Goal: Book appointment/travel/reservation

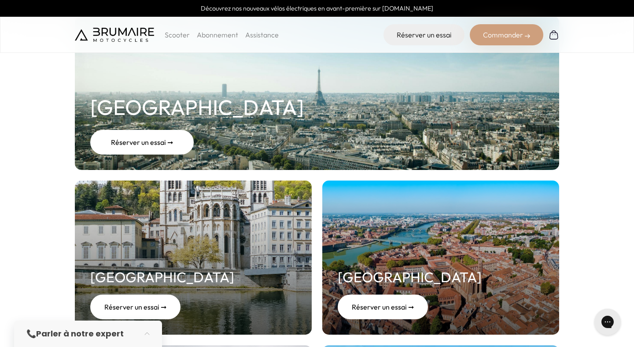
scroll to position [134, 0]
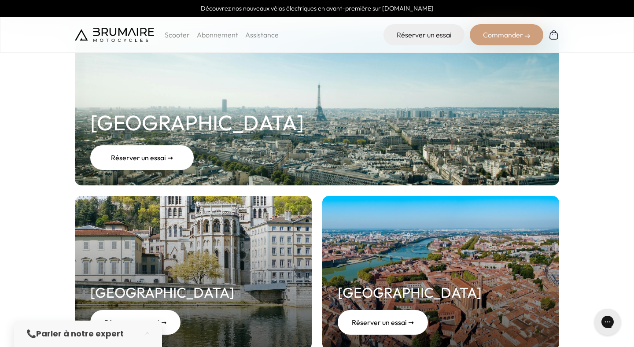
click at [264, 142] on link "Paris Réserver un essai ➞" at bounding box center [317, 108] width 484 height 154
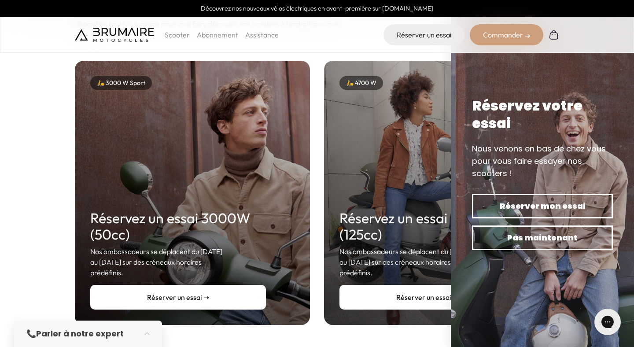
scroll to position [114, 0]
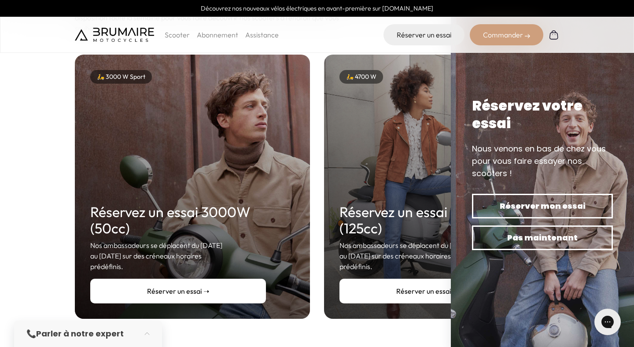
click at [246, 147] on div "🛵 3000 W Sport Réservez un essai 3000W (50cc) Nos ambassadeurs se déplacent du …" at bounding box center [192, 187] width 235 height 264
click at [206, 279] on link "Réserver un essai ➝" at bounding box center [178, 291] width 176 height 25
